Goal: Information Seeking & Learning: Understand process/instructions

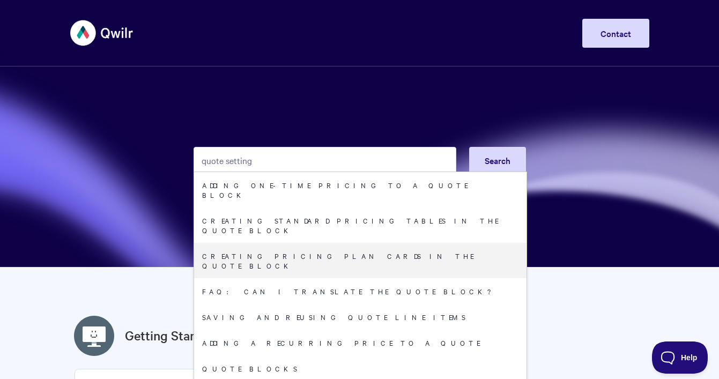
type input "quote settings"
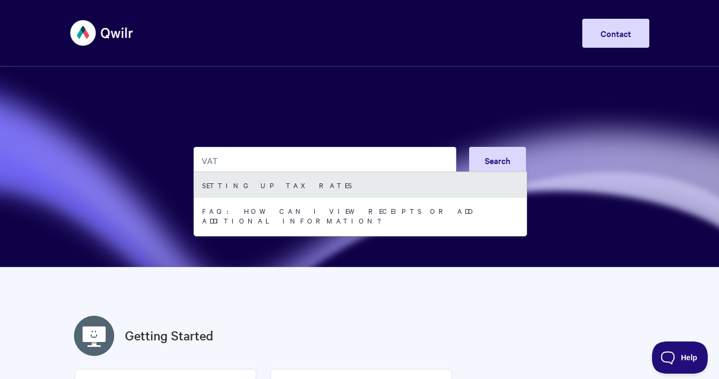
type input "VAT"
click at [234, 181] on link "Setting up tax rates" at bounding box center [360, 185] width 332 height 26
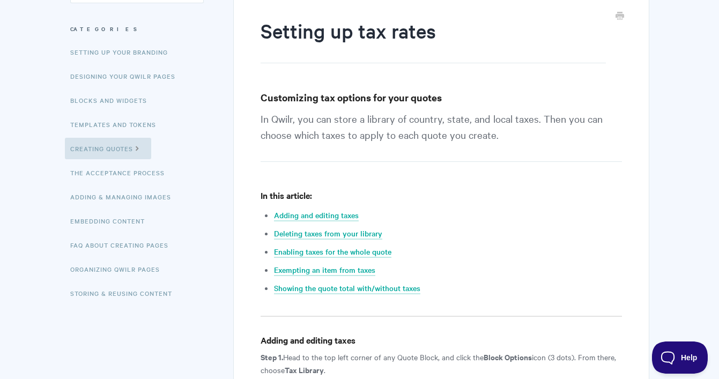
scroll to position [126, 0]
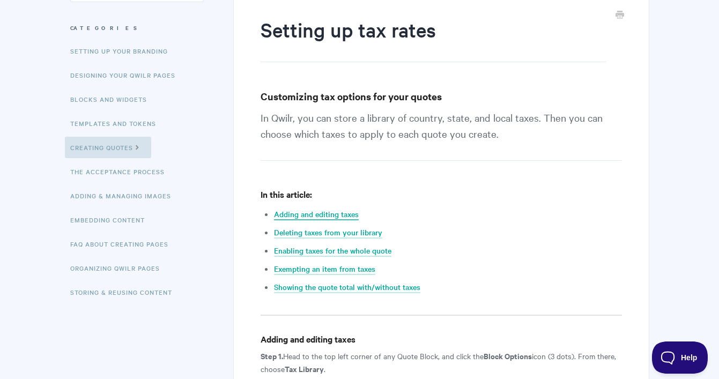
click at [341, 217] on link "Adding and editing taxes" at bounding box center [316, 215] width 85 height 12
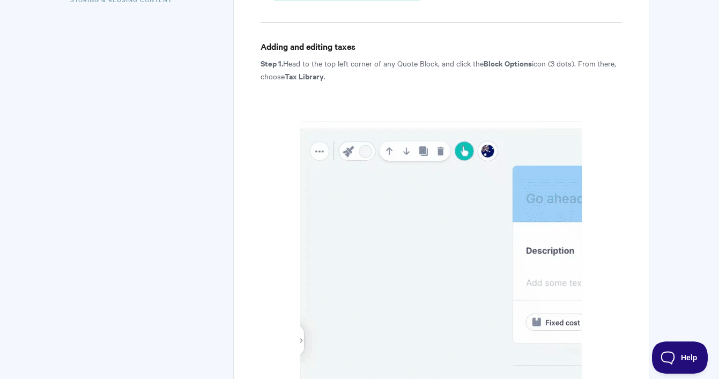
scroll to position [409, 0]
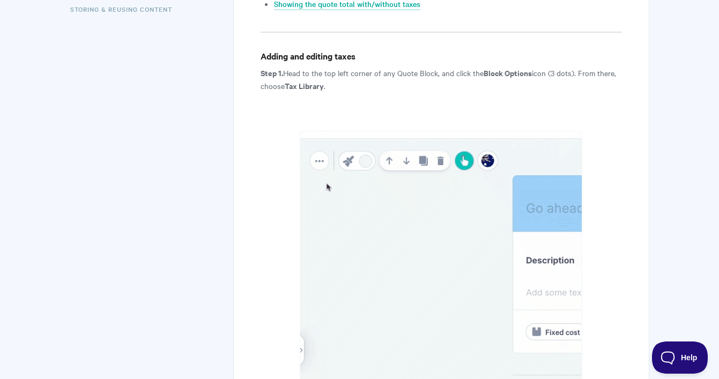
scroll to position [126, 0]
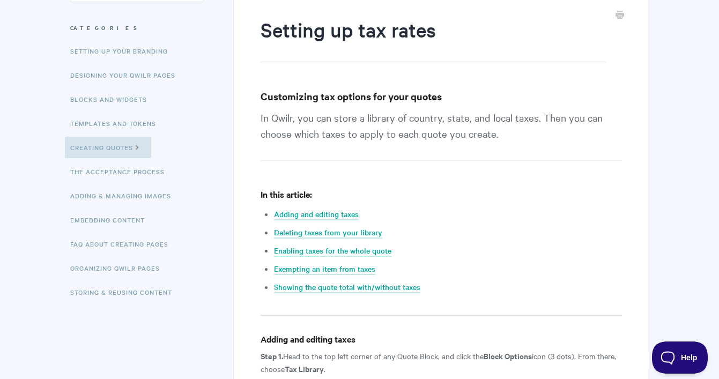
scroll to position [409, 0]
